Goal: Transaction & Acquisition: Purchase product/service

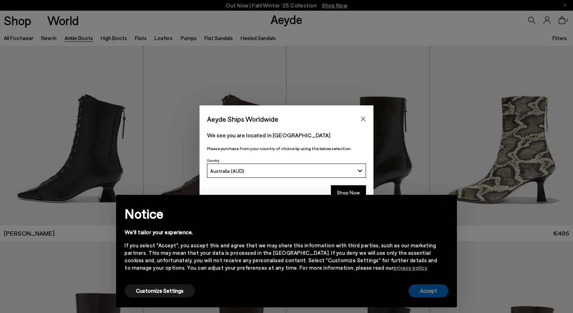
click at [429, 291] on button "Accept" at bounding box center [429, 290] width 40 height 13
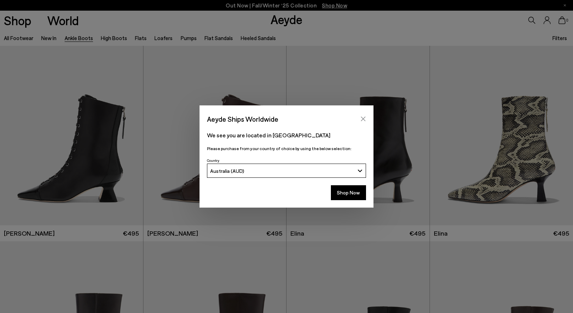
click at [363, 119] on icon "Close" at bounding box center [363, 119] width 5 height 5
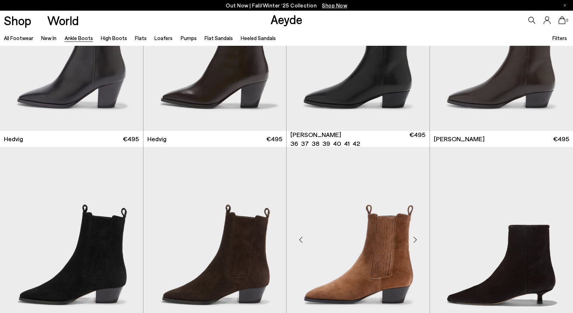
scroll to position [309, 0]
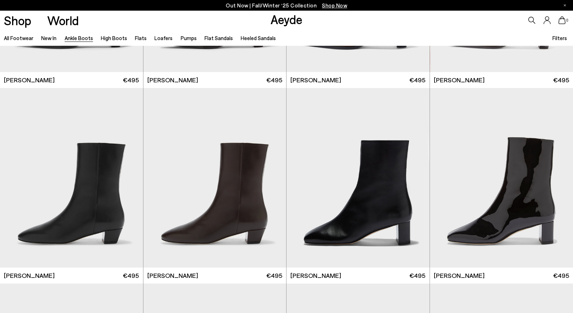
scroll to position [1460, 0]
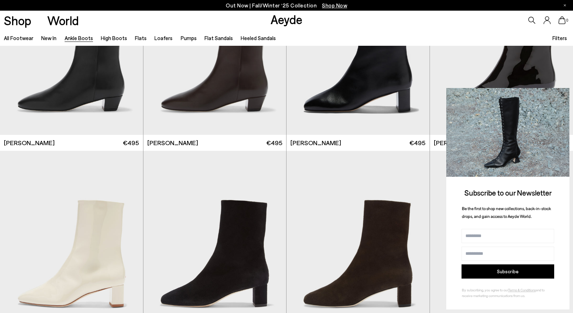
click at [563, 91] on icon at bounding box center [562, 94] width 9 height 9
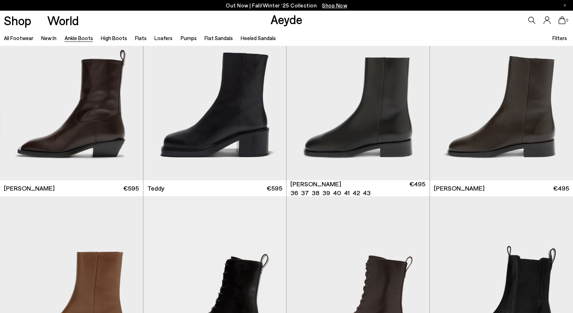
scroll to position [2614, 0]
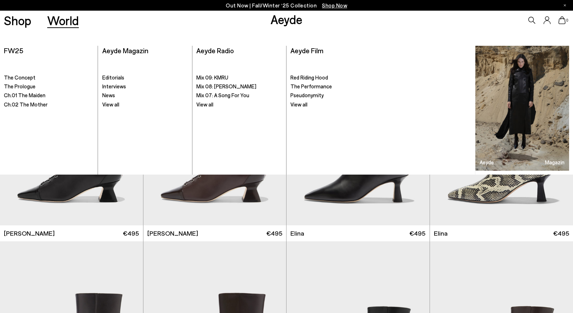
click at [63, 21] on link "World" at bounding box center [63, 20] width 32 height 12
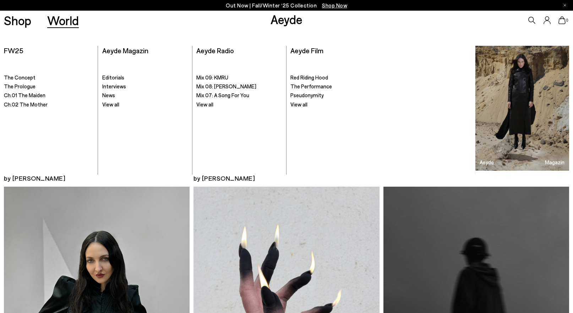
scroll to position [239, 0]
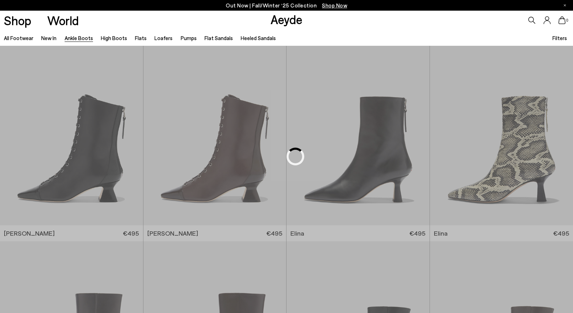
scroll to position [1150, 0]
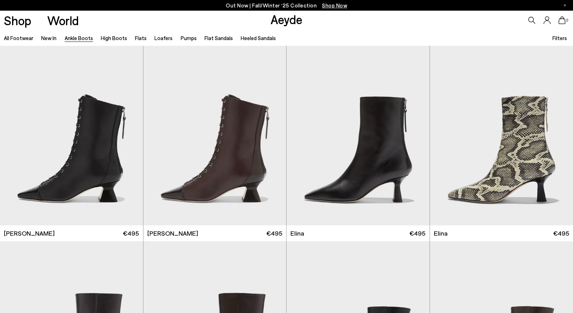
click at [337, 7] on span "Shop Now" at bounding box center [334, 5] width 25 height 6
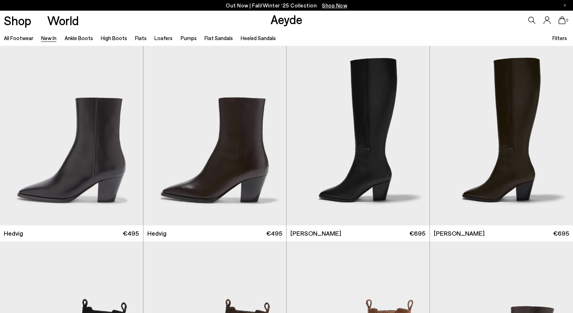
click at [558, 38] on span "Filters" at bounding box center [560, 38] width 15 height 6
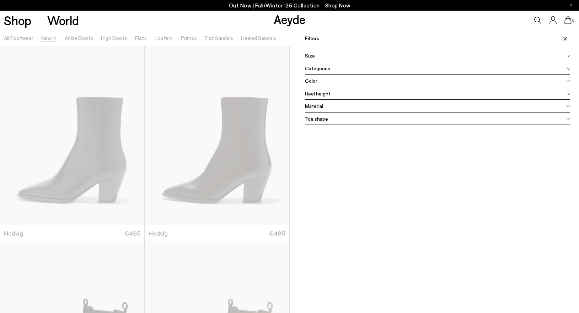
click at [549, 22] on icon at bounding box center [552, 20] width 7 height 8
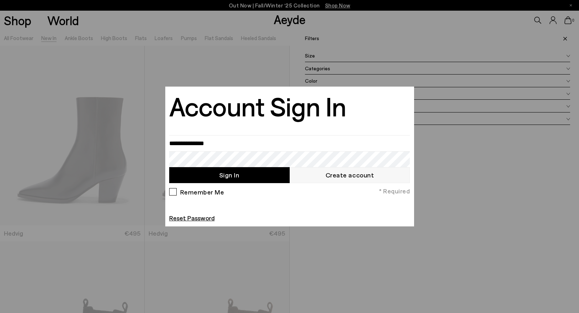
click at [65, 43] on div at bounding box center [289, 156] width 579 height 313
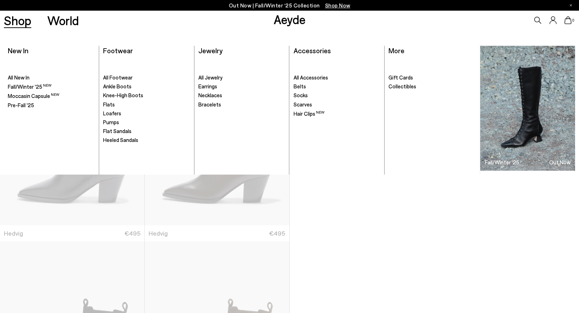
click at [22, 23] on link "Shop" at bounding box center [17, 20] width 27 height 12
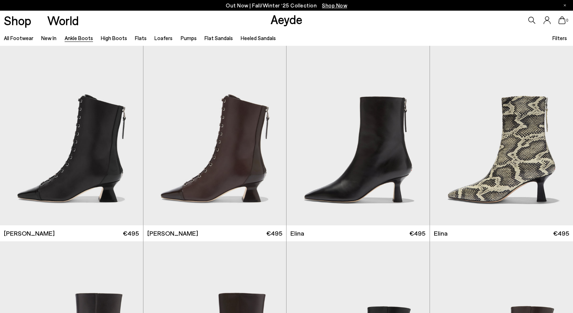
click at [532, 20] on icon at bounding box center [532, 20] width 7 height 7
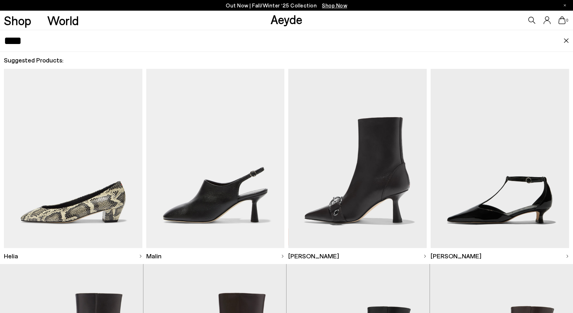
type input "****"
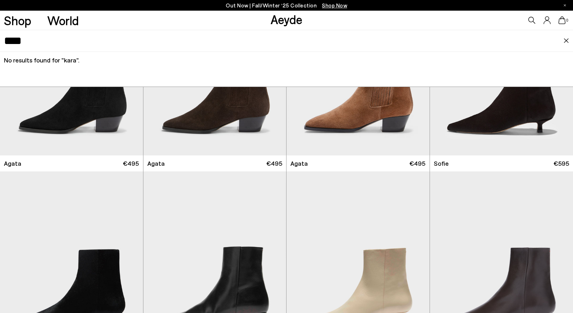
scroll to position [411, 0]
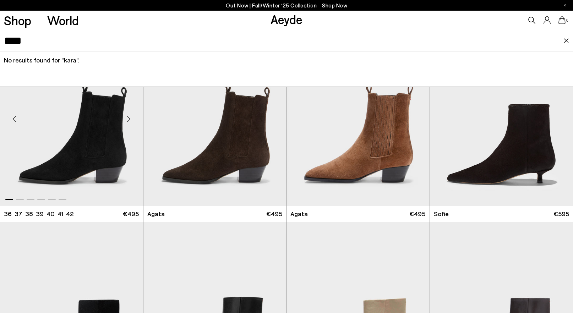
click at [105, 146] on img "1 / 6" at bounding box center [71, 116] width 143 height 180
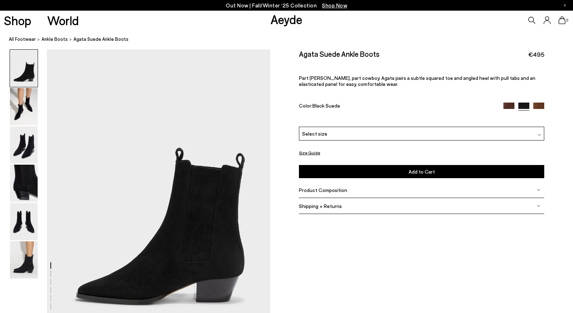
click at [330, 135] on div "Select size" at bounding box center [421, 134] width 245 height 14
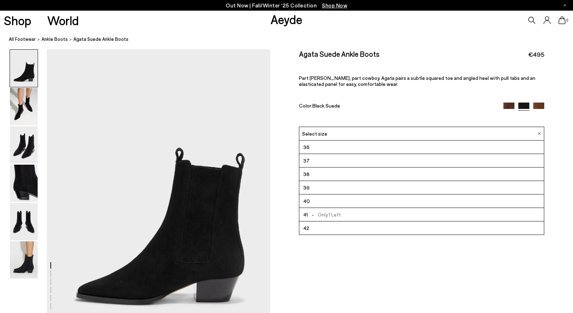
click at [317, 188] on li "39" at bounding box center [421, 187] width 245 height 13
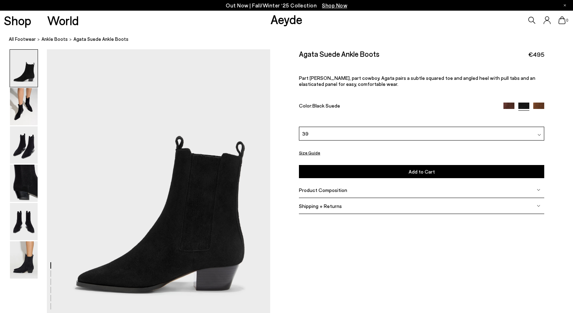
scroll to position [12, 0]
click at [28, 269] on img at bounding box center [24, 260] width 28 height 37
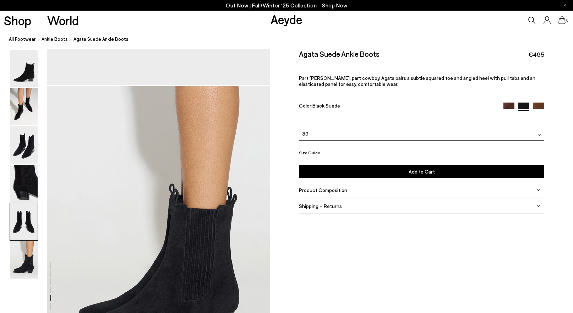
scroll to position [1545, 0]
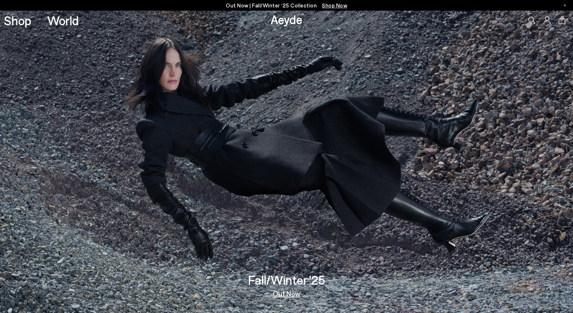
click at [532, 20] on icon at bounding box center [532, 20] width 7 height 7
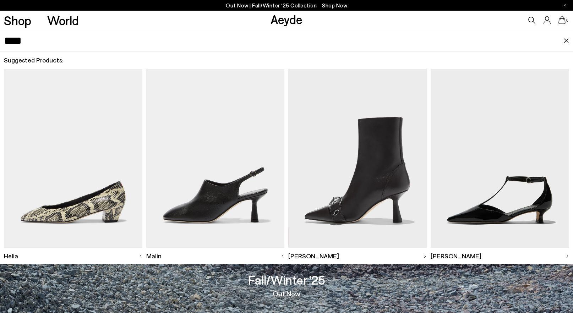
type input "****"
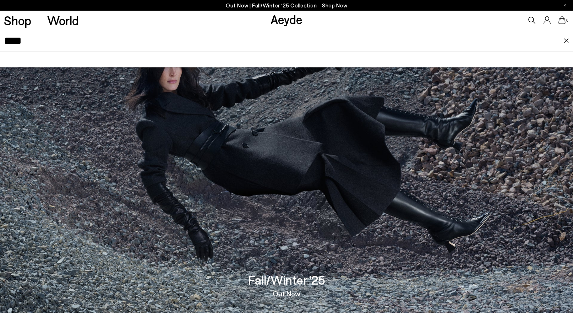
click at [40, 37] on input "****" at bounding box center [284, 40] width 560 height 21
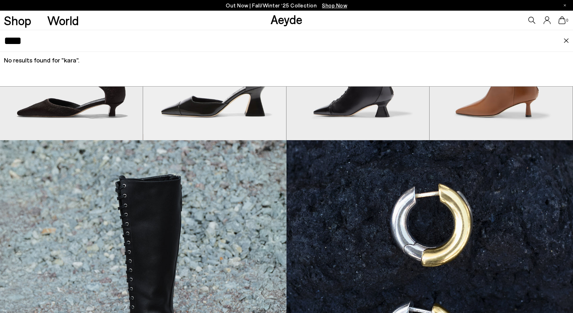
scroll to position [316, 0]
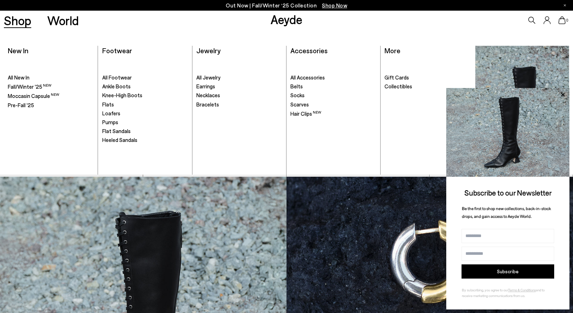
click at [17, 22] on link "Shop" at bounding box center [17, 20] width 27 height 12
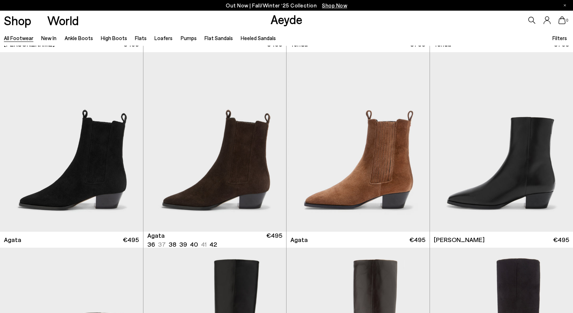
scroll to position [201, 0]
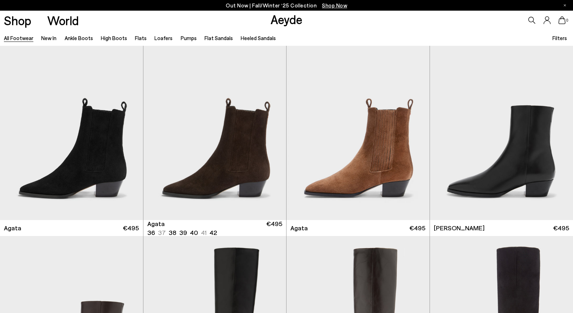
scroll to position [645, 0]
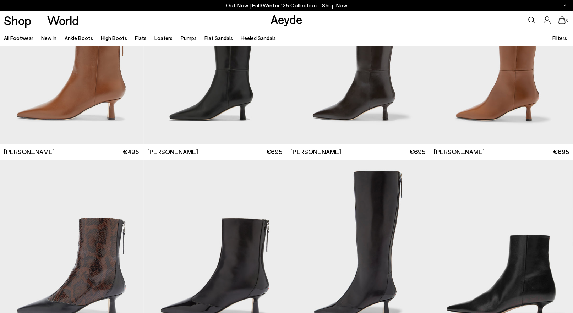
scroll to position [2324, 0]
